Goal: Information Seeking & Learning: Learn about a topic

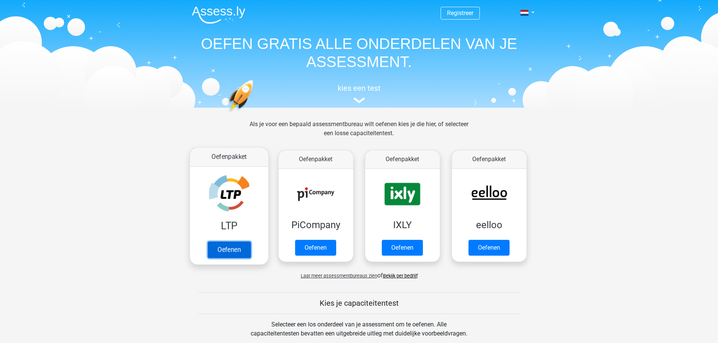
click at [218, 249] on link "Oefenen" at bounding box center [228, 250] width 43 height 17
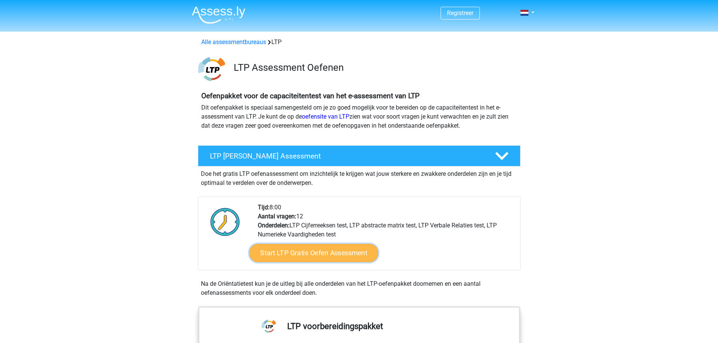
click at [294, 254] on link "Start LTP Gratis Oefen Assessment" at bounding box center [313, 253] width 129 height 18
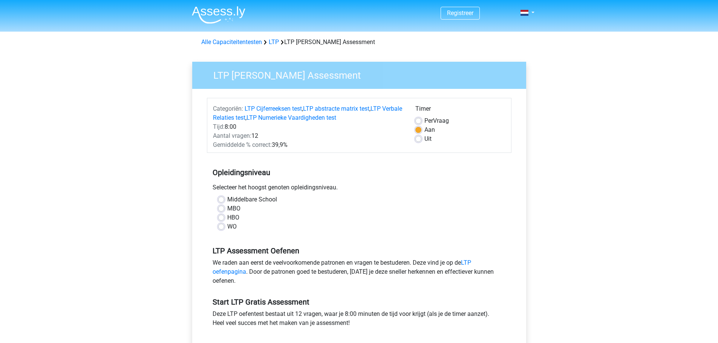
click at [227, 228] on label "WO" at bounding box center [231, 226] width 9 height 9
click at [223, 228] on input "WO" at bounding box center [221, 226] width 6 height 8
radio input "true"
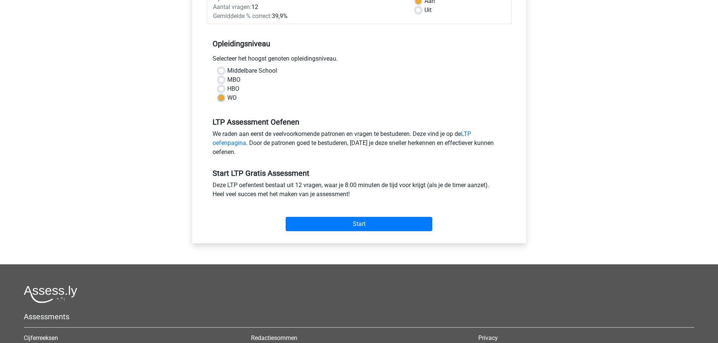
scroll to position [151, 0]
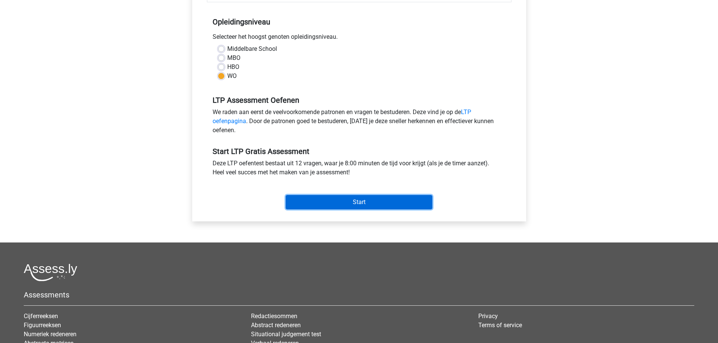
click at [346, 204] on input "Start" at bounding box center [359, 202] width 147 height 14
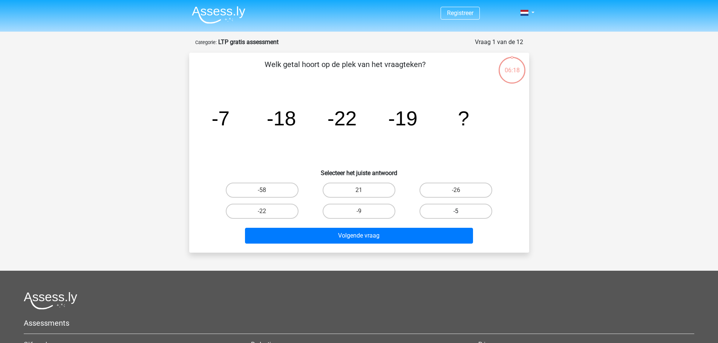
click at [441, 210] on label "-5" at bounding box center [455, 211] width 73 height 15
click at [456, 211] on input "-5" at bounding box center [458, 213] width 5 height 5
radio input "true"
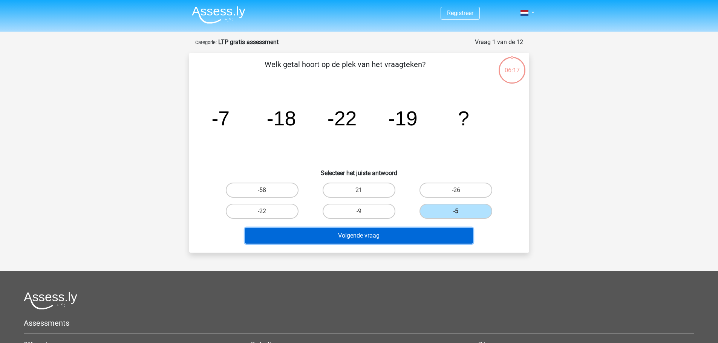
click at [370, 234] on button "Volgende vraag" at bounding box center [359, 236] width 228 height 16
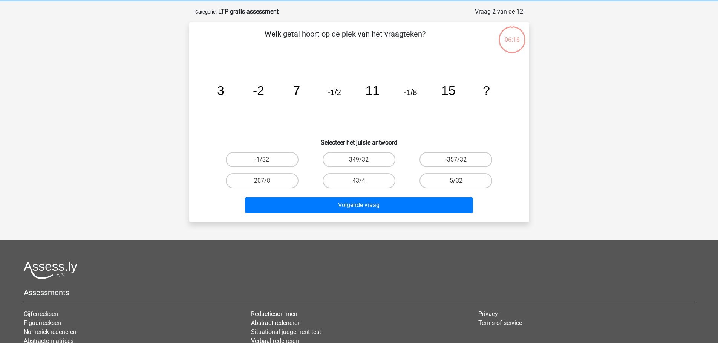
scroll to position [38, 0]
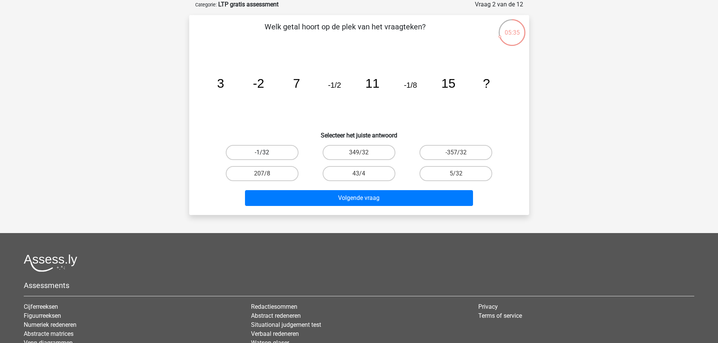
click at [261, 153] on label "-1/32" at bounding box center [262, 152] width 73 height 15
click at [262, 153] on input "-1/32" at bounding box center [264, 155] width 5 height 5
radio input "true"
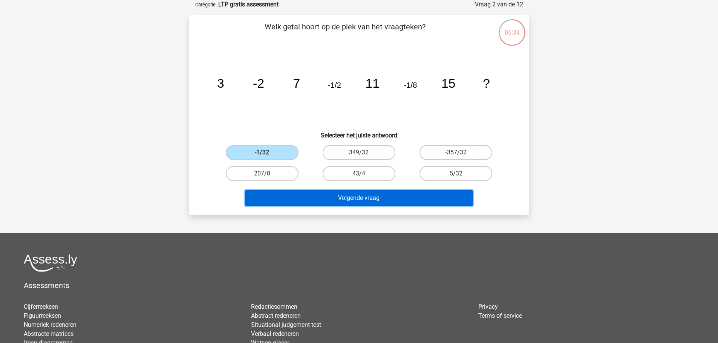
click at [372, 200] on button "Volgende vraag" at bounding box center [359, 198] width 228 height 16
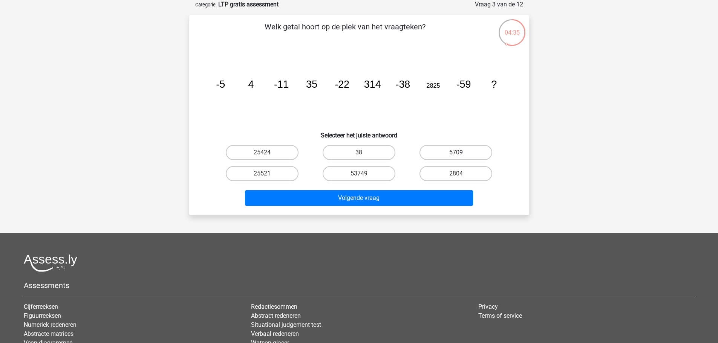
click at [453, 151] on label "5709" at bounding box center [455, 152] width 73 height 15
click at [456, 153] on input "5709" at bounding box center [458, 155] width 5 height 5
radio input "true"
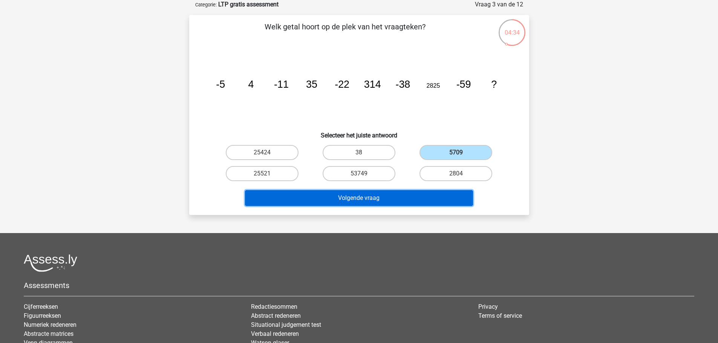
click at [390, 196] on button "Volgende vraag" at bounding box center [359, 198] width 228 height 16
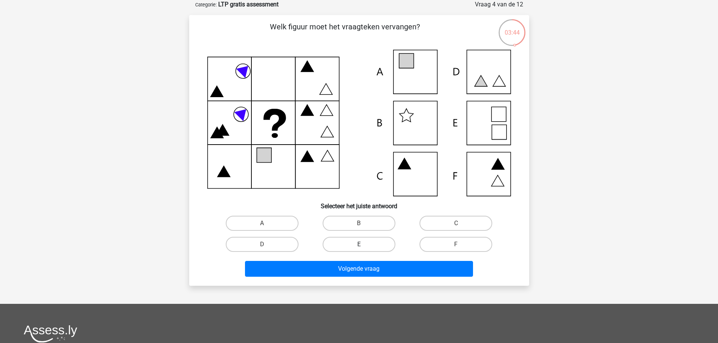
click at [371, 243] on label "E" at bounding box center [359, 244] width 73 height 15
click at [364, 245] on input "E" at bounding box center [361, 247] width 5 height 5
radio input "true"
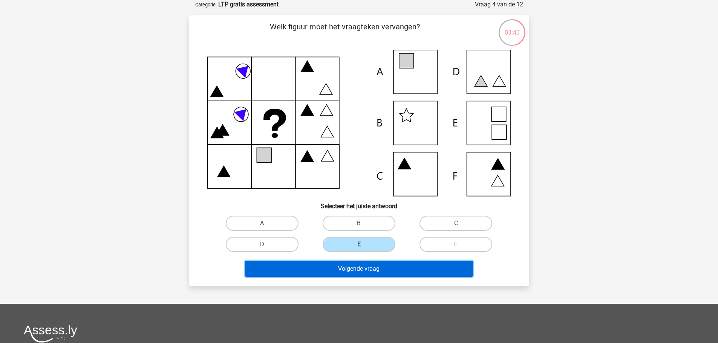
click at [360, 263] on button "Volgende vraag" at bounding box center [359, 269] width 228 height 16
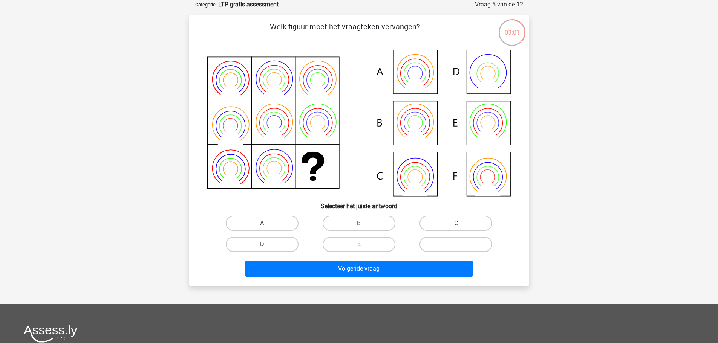
click at [360, 245] on input "E" at bounding box center [361, 247] width 5 height 5
radio input "true"
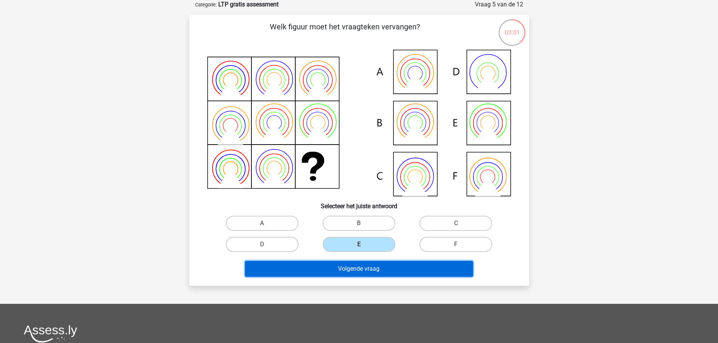
click at [360, 272] on button "Volgende vraag" at bounding box center [359, 269] width 228 height 16
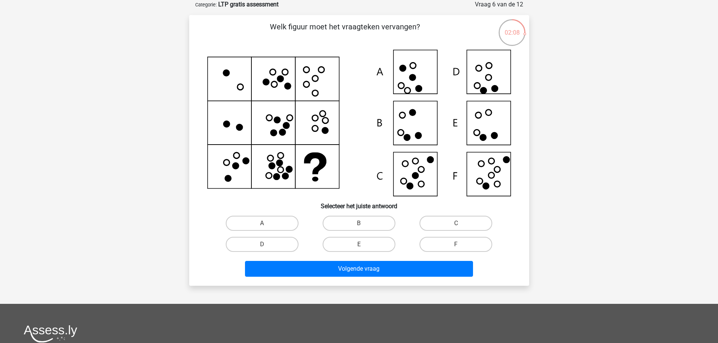
click at [488, 129] on icon at bounding box center [359, 123] width 304 height 147
click at [369, 247] on label "E" at bounding box center [359, 244] width 73 height 15
click at [364, 247] on input "E" at bounding box center [361, 247] width 5 height 5
radio input "true"
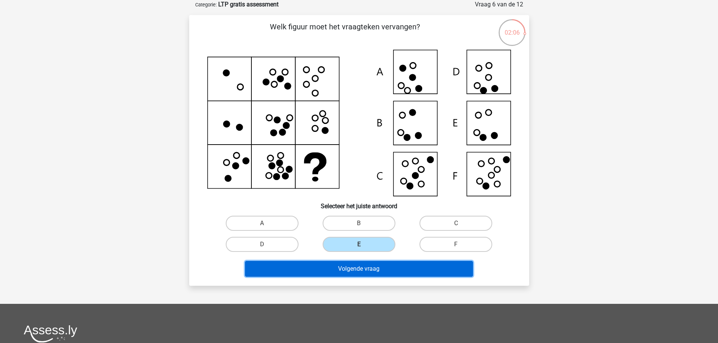
click at [360, 267] on button "Volgende vraag" at bounding box center [359, 269] width 228 height 16
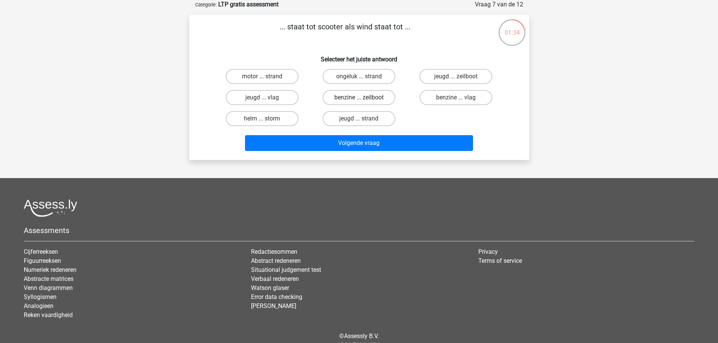
click at [355, 97] on label "benzine ... zeilboot" at bounding box center [359, 97] width 73 height 15
click at [359, 98] on input "benzine ... zeilboot" at bounding box center [361, 100] width 5 height 5
radio input "true"
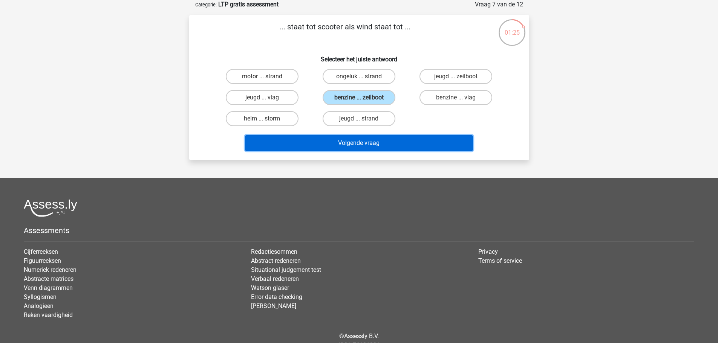
click at [350, 143] on button "Volgende vraag" at bounding box center [359, 143] width 228 height 16
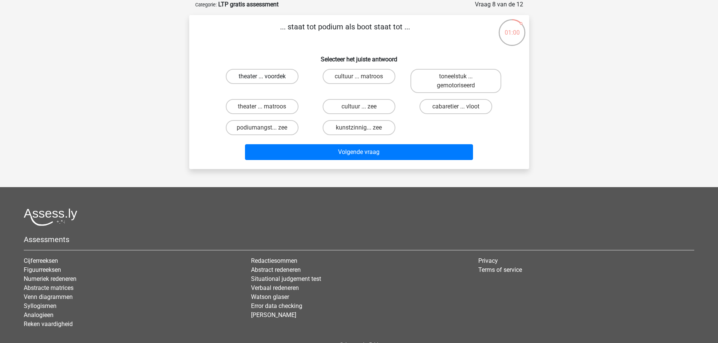
click at [257, 82] on label "theater ... voordek" at bounding box center [262, 76] width 73 height 15
click at [262, 81] on input "theater ... voordek" at bounding box center [264, 79] width 5 height 5
radio input "true"
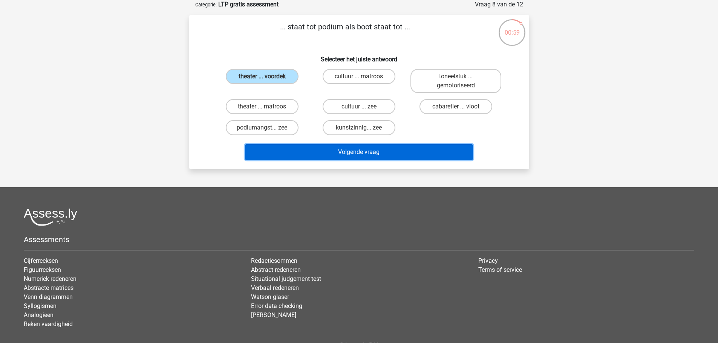
click at [346, 154] on button "Volgende vraag" at bounding box center [359, 152] width 228 height 16
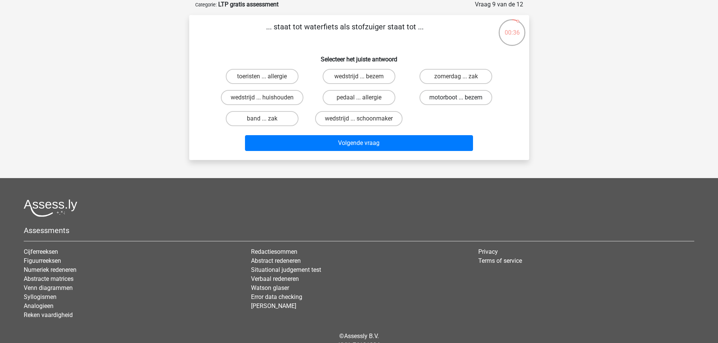
click at [445, 100] on label "motorboot ... bezem" at bounding box center [455, 97] width 73 height 15
click at [456, 100] on input "motorboot ... bezem" at bounding box center [458, 100] width 5 height 5
radio input "true"
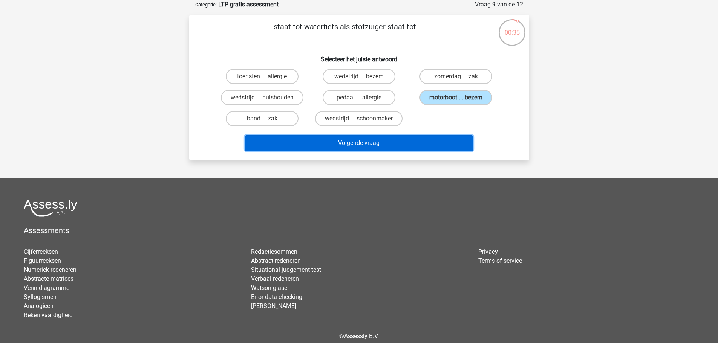
click at [407, 143] on button "Volgende vraag" at bounding box center [359, 143] width 228 height 16
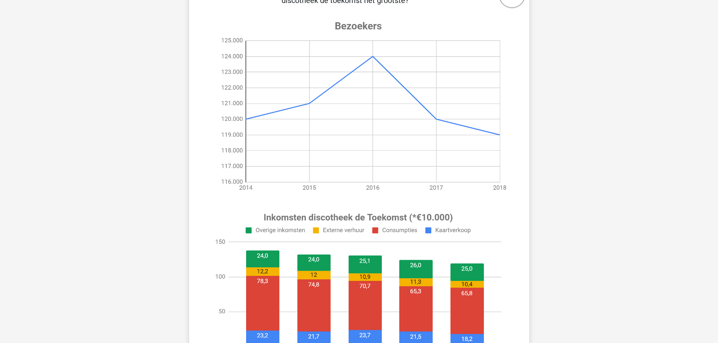
scroll to position [2, 0]
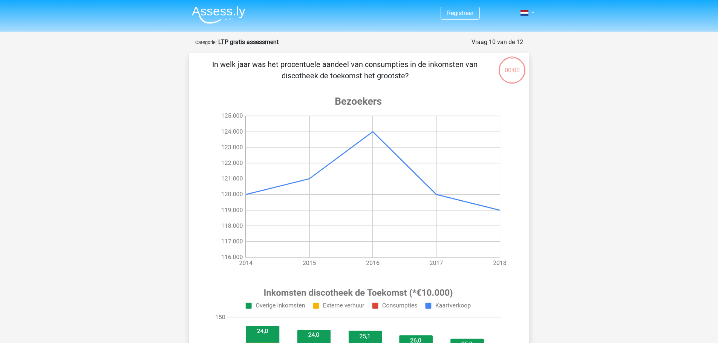
scroll to position [2, 0]
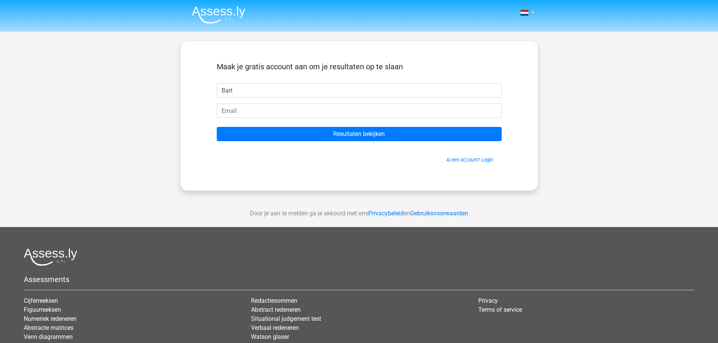
type input "Bart"
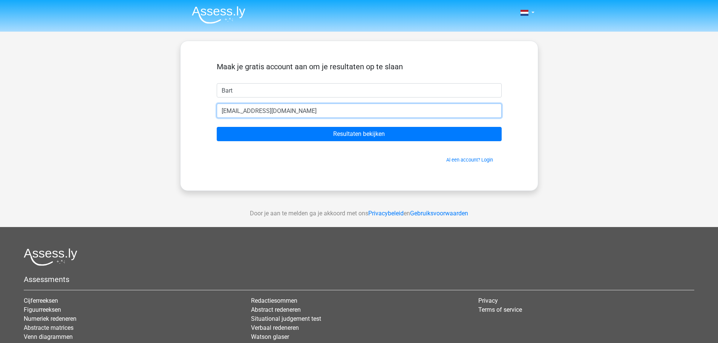
type input "[EMAIL_ADDRESS][DOMAIN_NAME]"
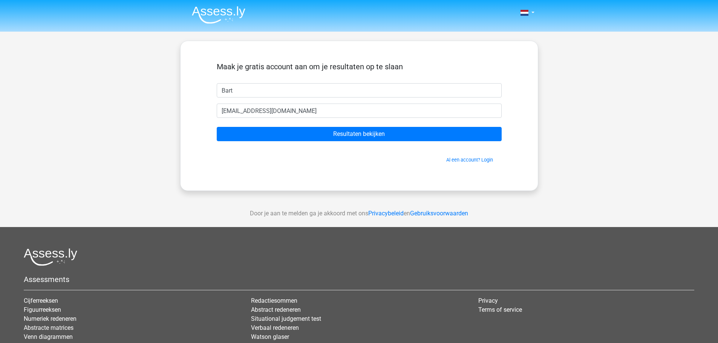
click at [344, 125] on form "Maak je gratis account aan om je resultaten op te slaan Bart [EMAIL_ADDRESS][DO…" at bounding box center [359, 112] width 285 height 101
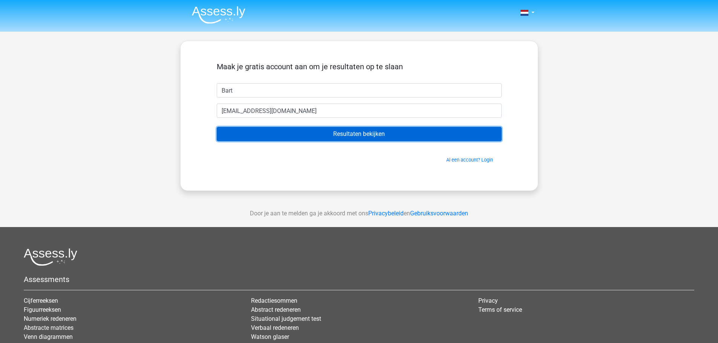
click at [343, 131] on input "Resultaten bekijken" at bounding box center [359, 134] width 285 height 14
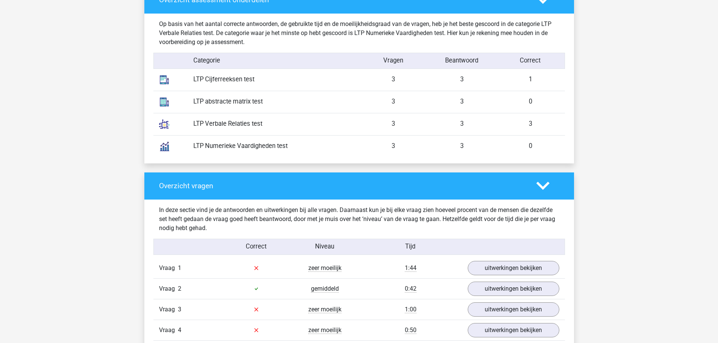
scroll to position [678, 0]
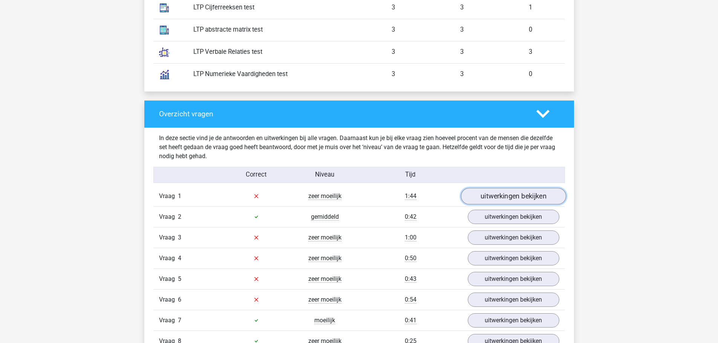
click at [497, 197] on link "uitwerkingen bekijken" at bounding box center [513, 196] width 105 height 17
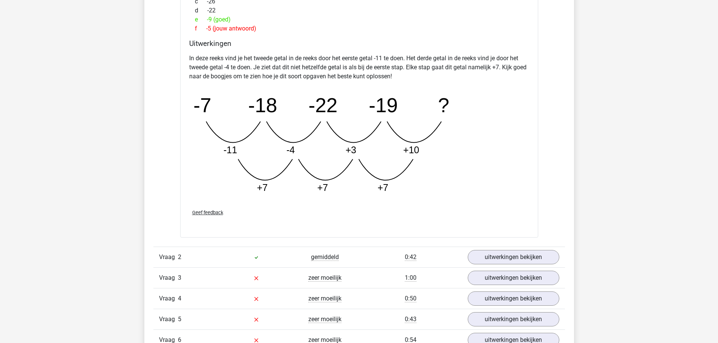
scroll to position [1131, 0]
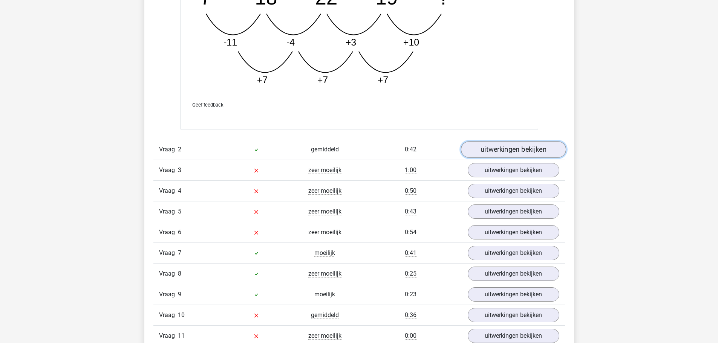
click at [492, 151] on link "uitwerkingen bekijken" at bounding box center [513, 150] width 105 height 17
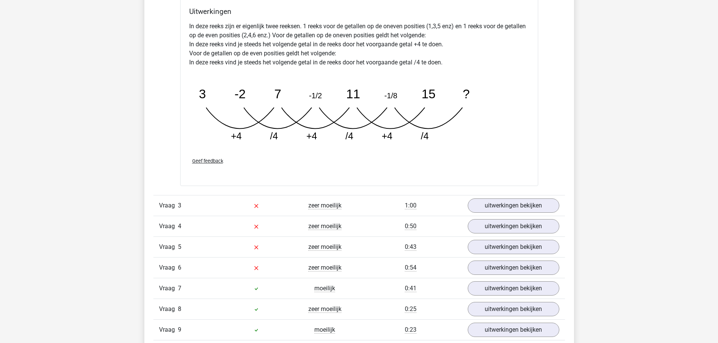
scroll to position [1470, 0]
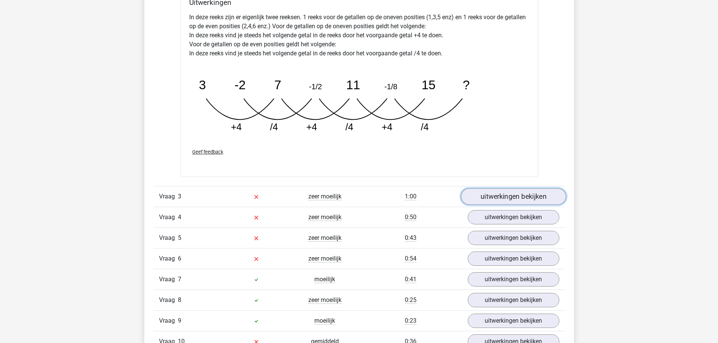
click at [482, 195] on link "uitwerkingen bekijken" at bounding box center [513, 196] width 105 height 17
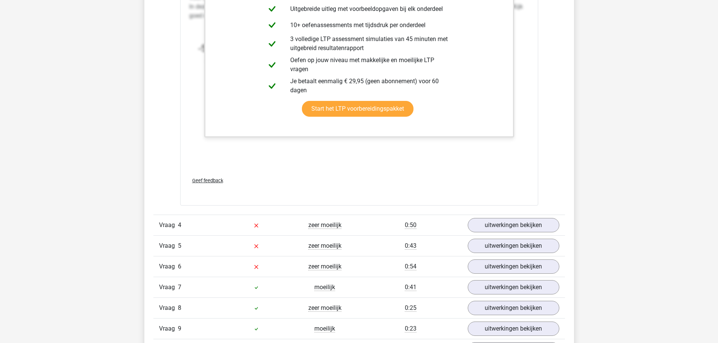
scroll to position [1960, 0]
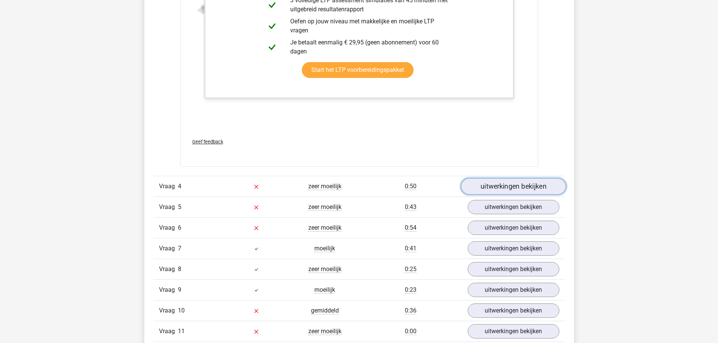
click at [486, 185] on link "uitwerkingen bekijken" at bounding box center [513, 186] width 105 height 17
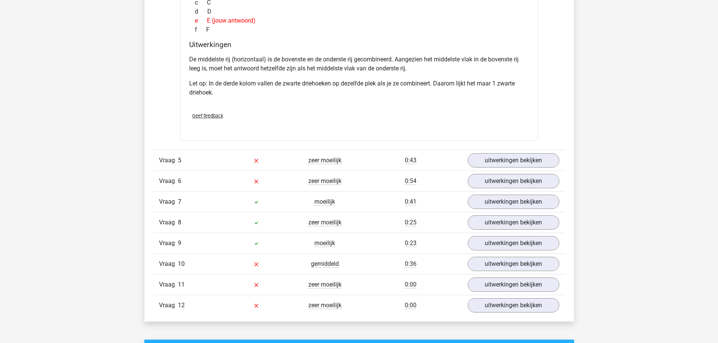
scroll to position [2374, 0]
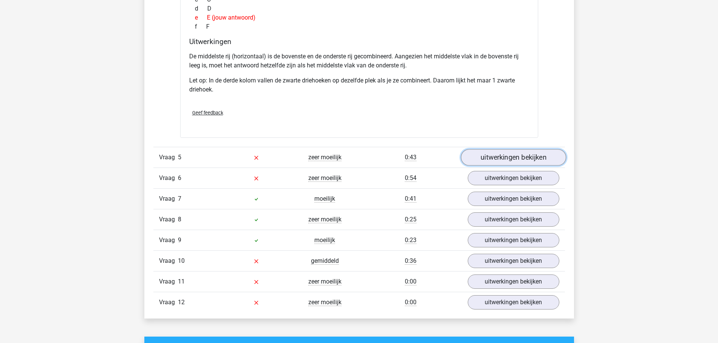
click at [479, 158] on link "uitwerkingen bekijken" at bounding box center [513, 157] width 105 height 17
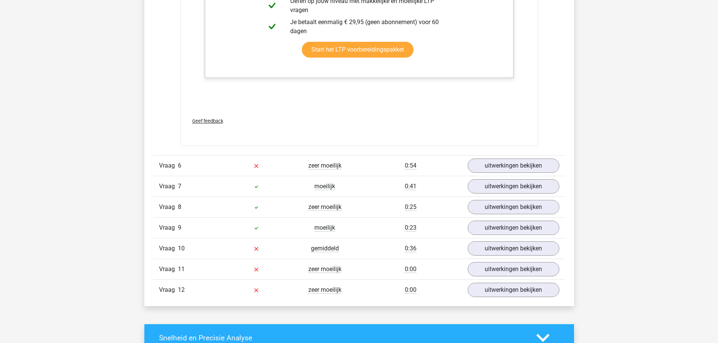
scroll to position [2940, 0]
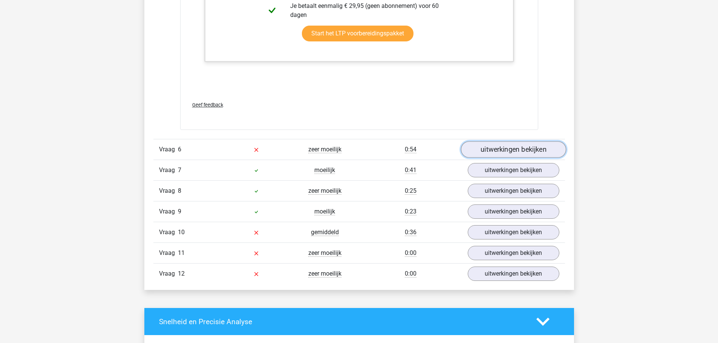
click at [483, 155] on link "uitwerkingen bekijken" at bounding box center [513, 150] width 105 height 17
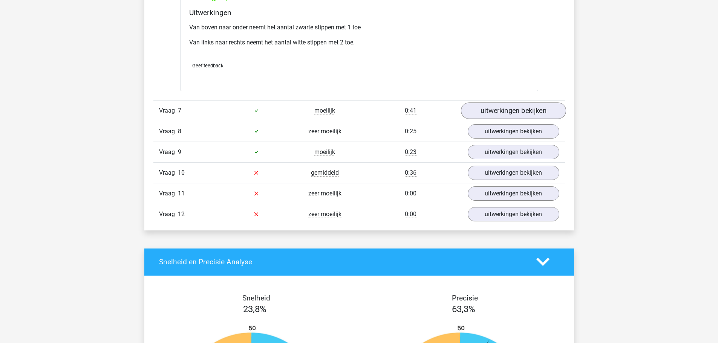
scroll to position [3354, 0]
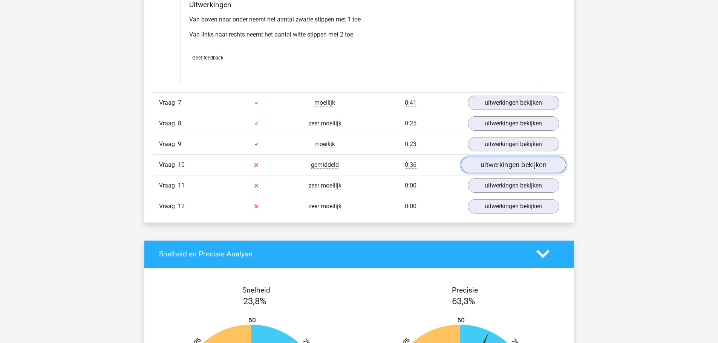
click at [507, 164] on link "uitwerkingen bekijken" at bounding box center [513, 165] width 105 height 17
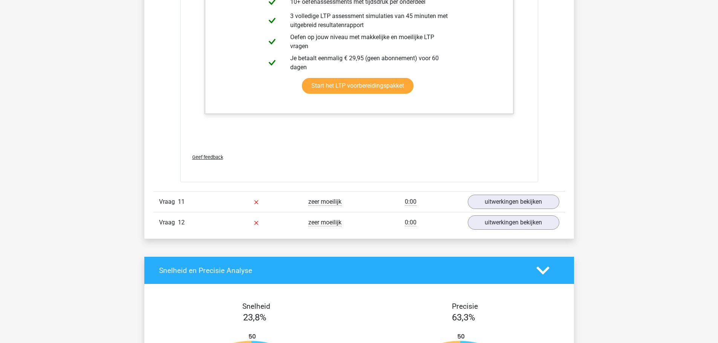
scroll to position [4108, 0]
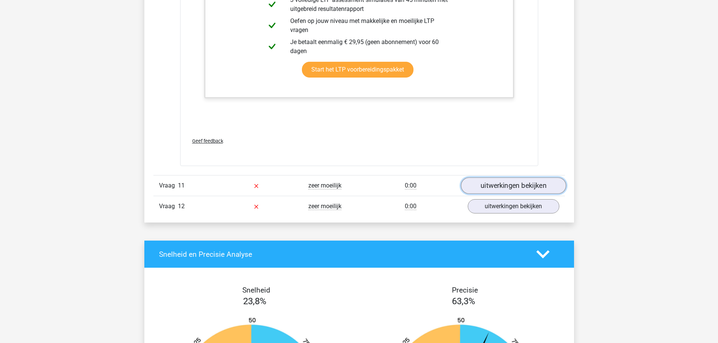
click at [497, 184] on link "uitwerkingen bekijken" at bounding box center [513, 186] width 105 height 17
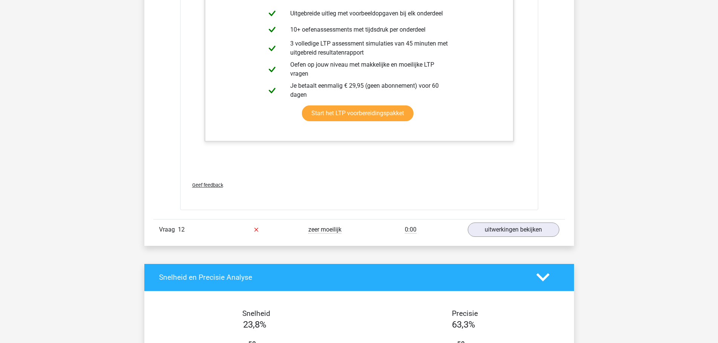
scroll to position [4862, 0]
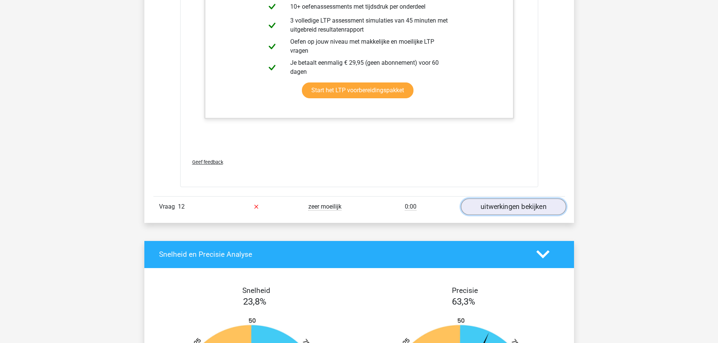
click at [494, 205] on link "uitwerkingen bekijken" at bounding box center [513, 207] width 105 height 17
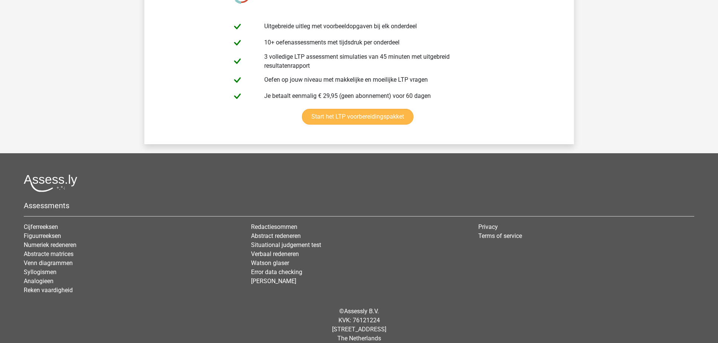
scroll to position [6096, 0]
